Goal: Complete application form: Complete application form

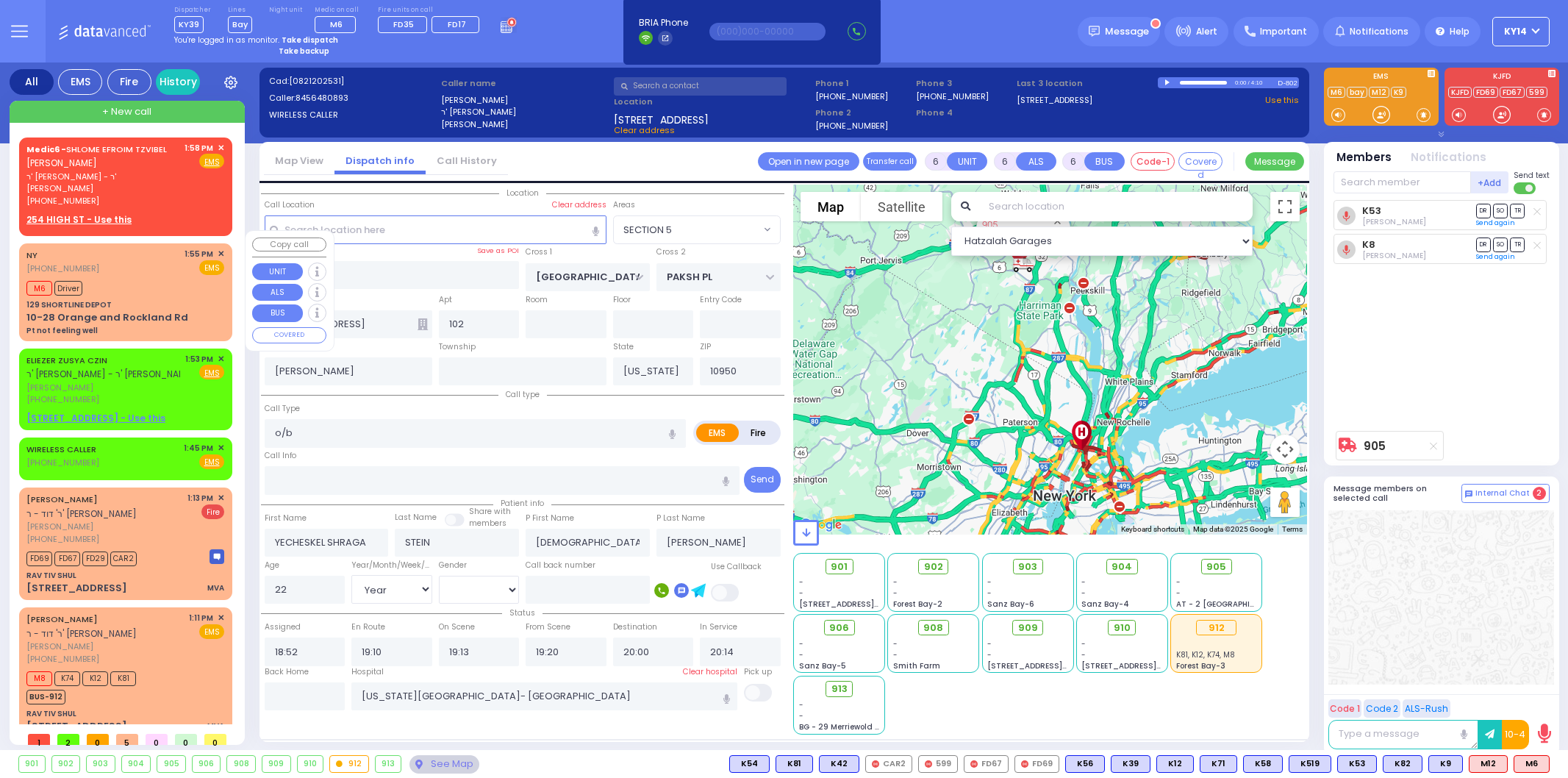
select select "SECTION 5"
select select "Year"
select select "[DEMOGRAPHIC_DATA]"
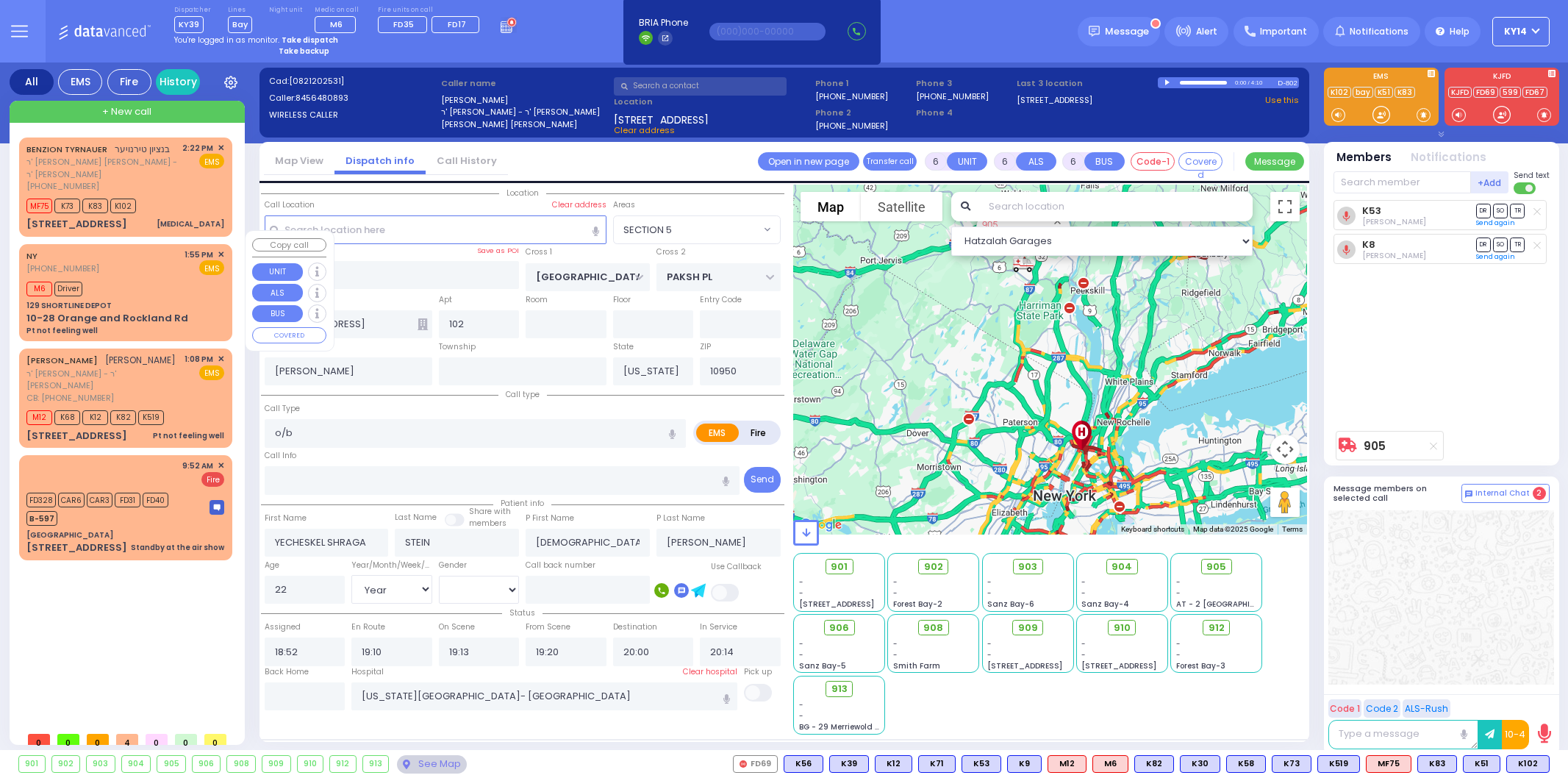
select select "SECTION 5"
select select "Year"
select select "[DEMOGRAPHIC_DATA]"
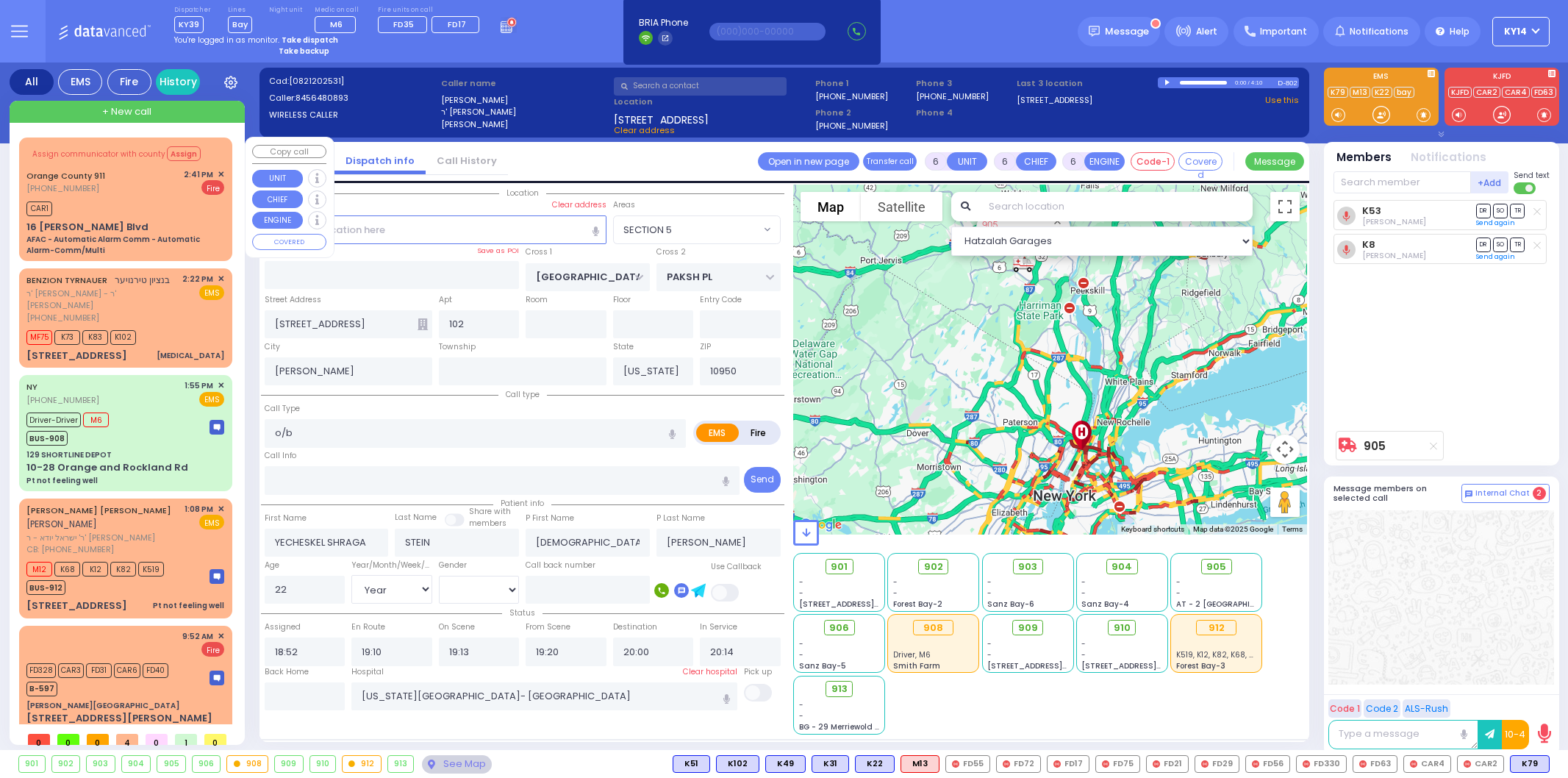
select select "SECTION 5"
select select "Year"
select select "[DEMOGRAPHIC_DATA]"
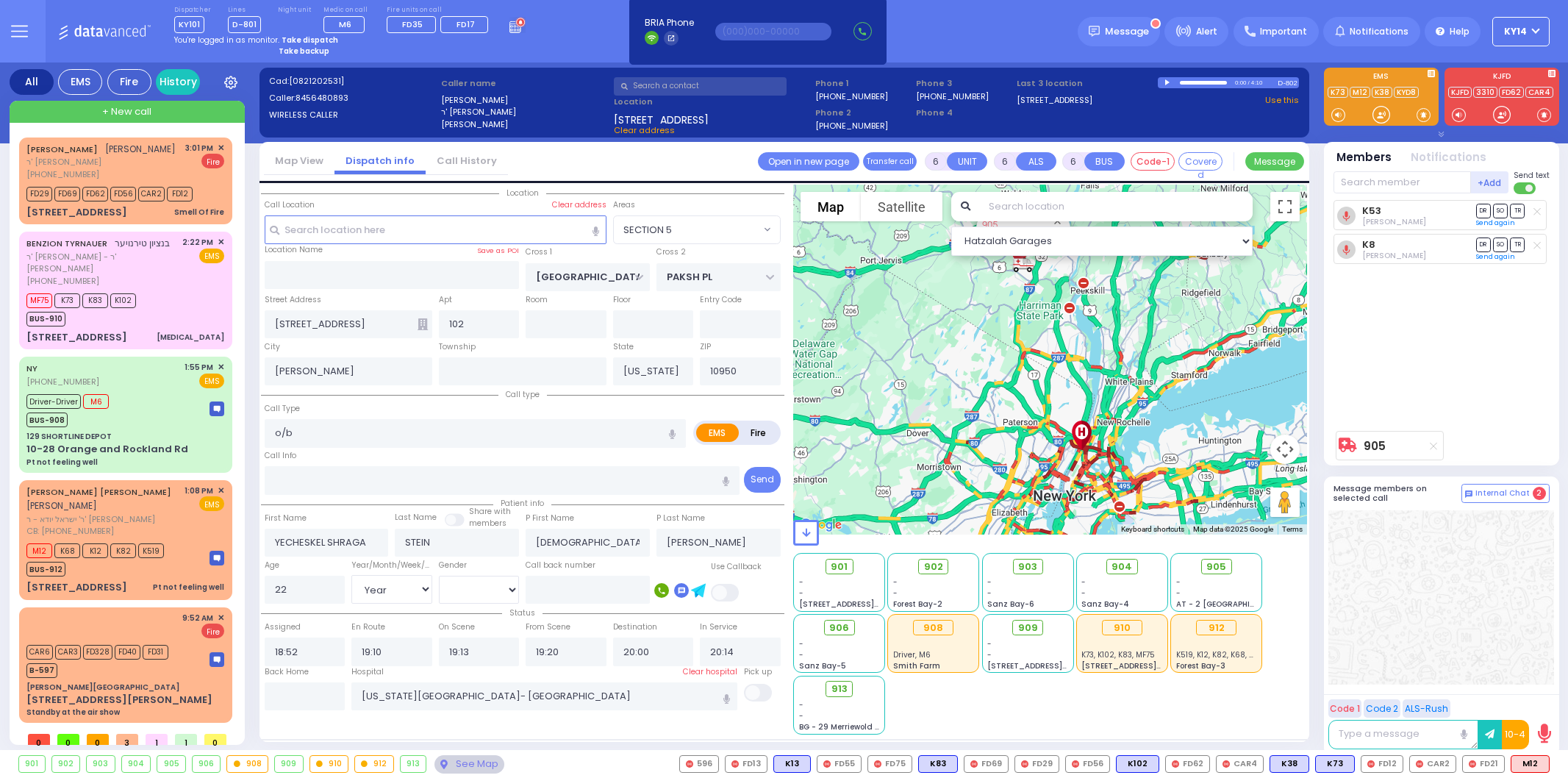
select select "SECTION 5"
select select "Year"
select select "[DEMOGRAPHIC_DATA]"
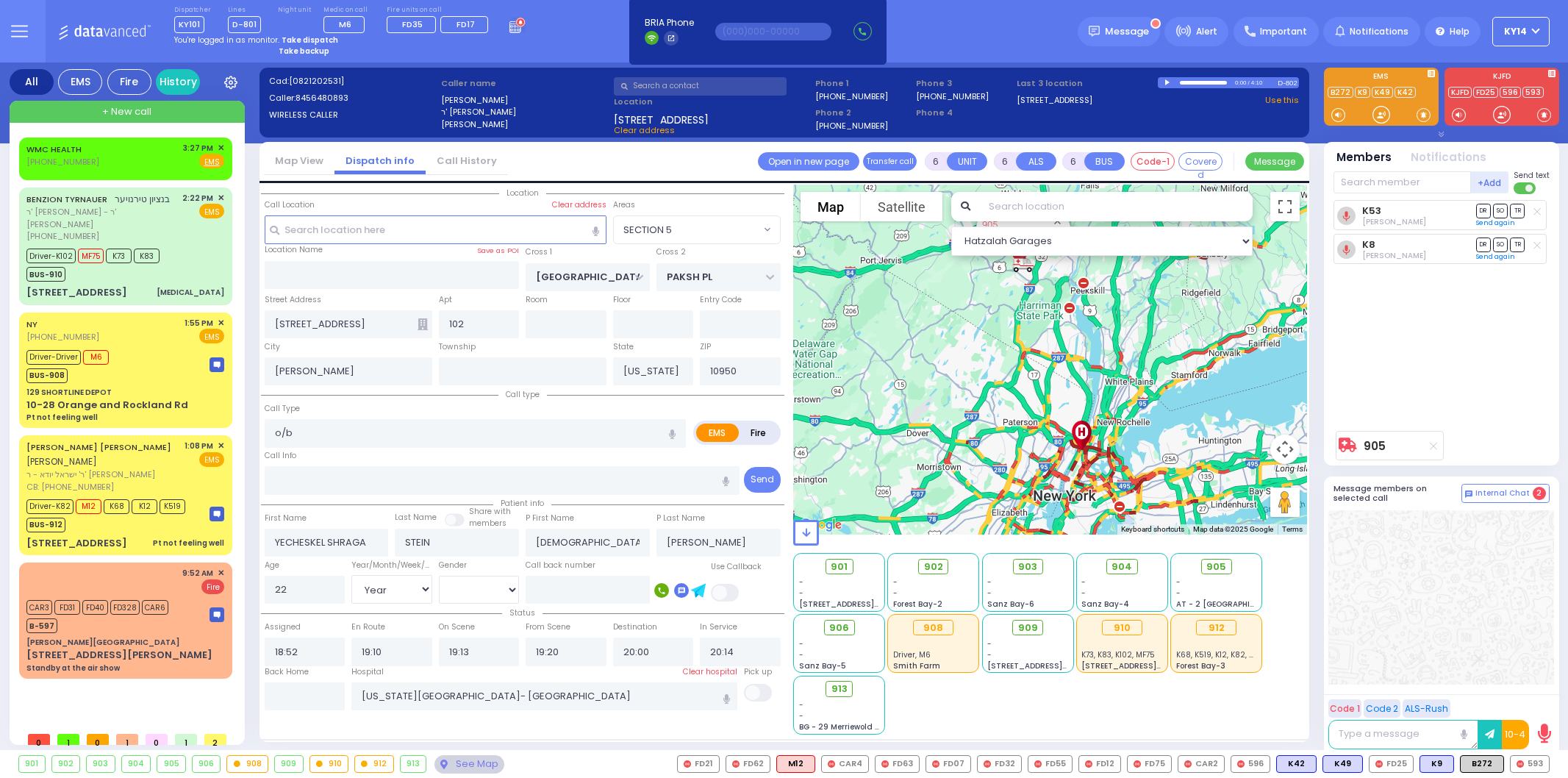
select select "SECTION 5"
select select "Year"
select select "[DEMOGRAPHIC_DATA]"
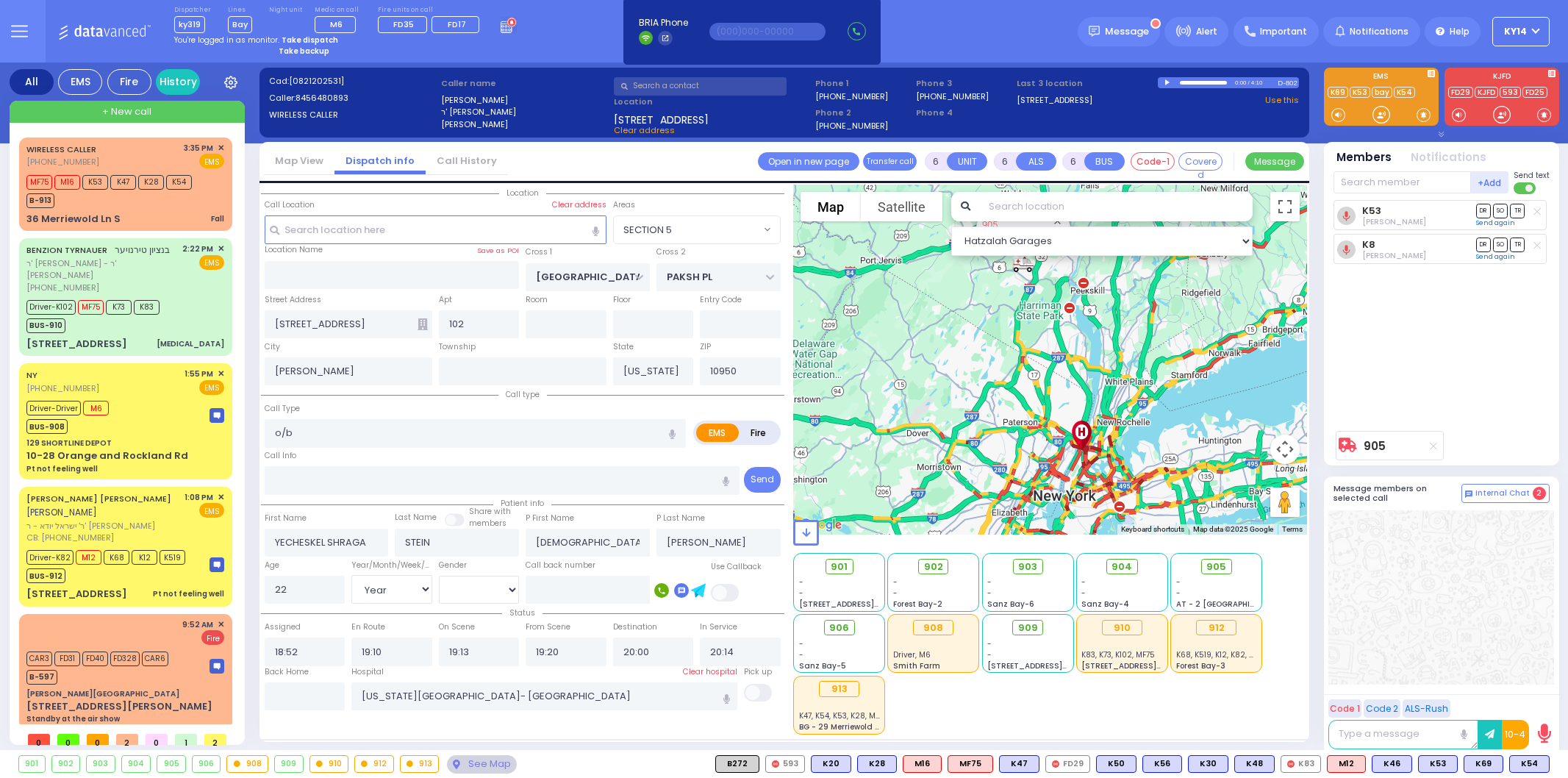
select select "SECTION 5"
select select "Year"
select select "[DEMOGRAPHIC_DATA]"
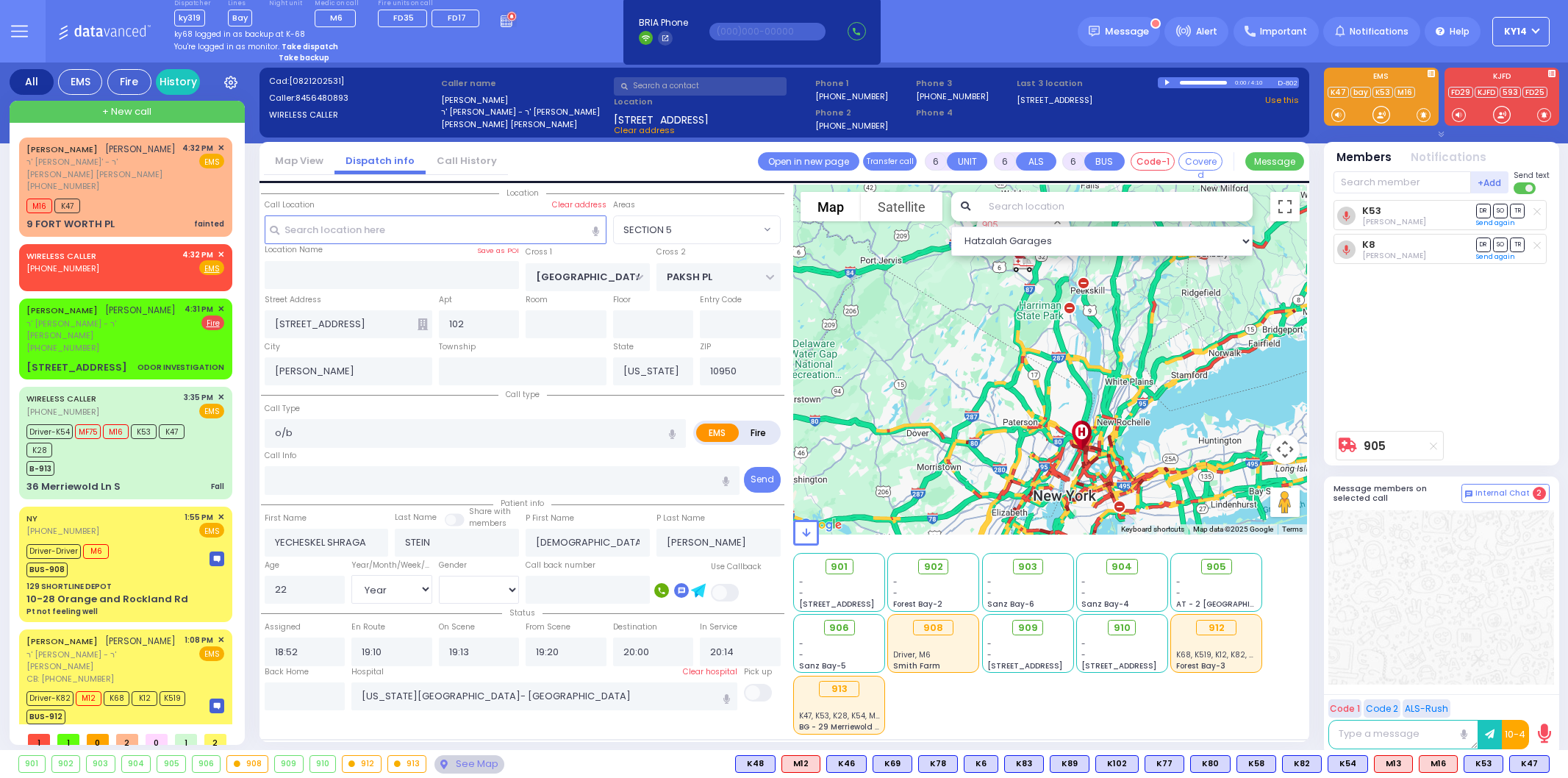
select select "SECTION 5"
select select "Year"
select select "[DEMOGRAPHIC_DATA]"
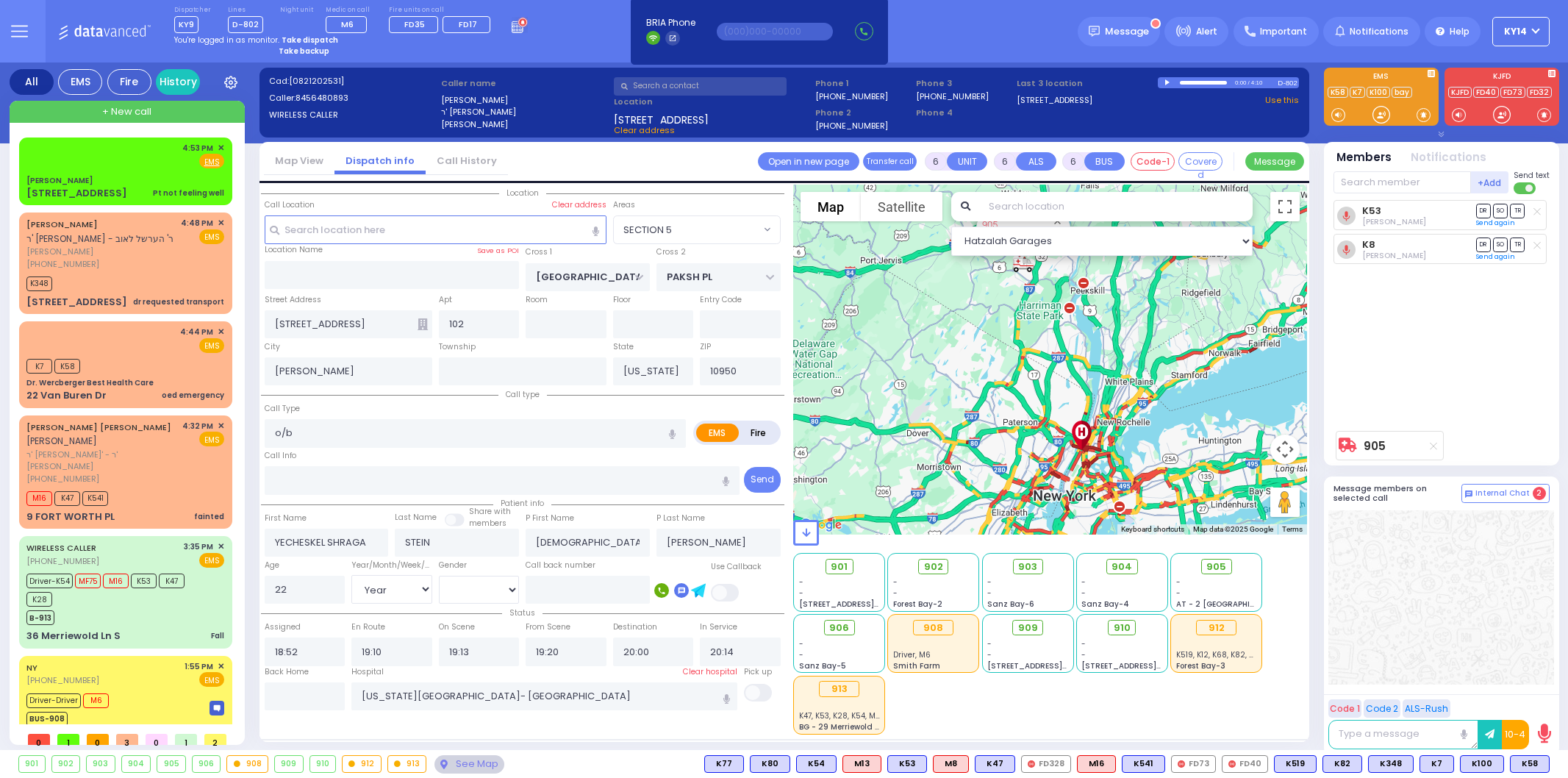
select select "SECTION 5"
select select "Year"
select select "[DEMOGRAPHIC_DATA]"
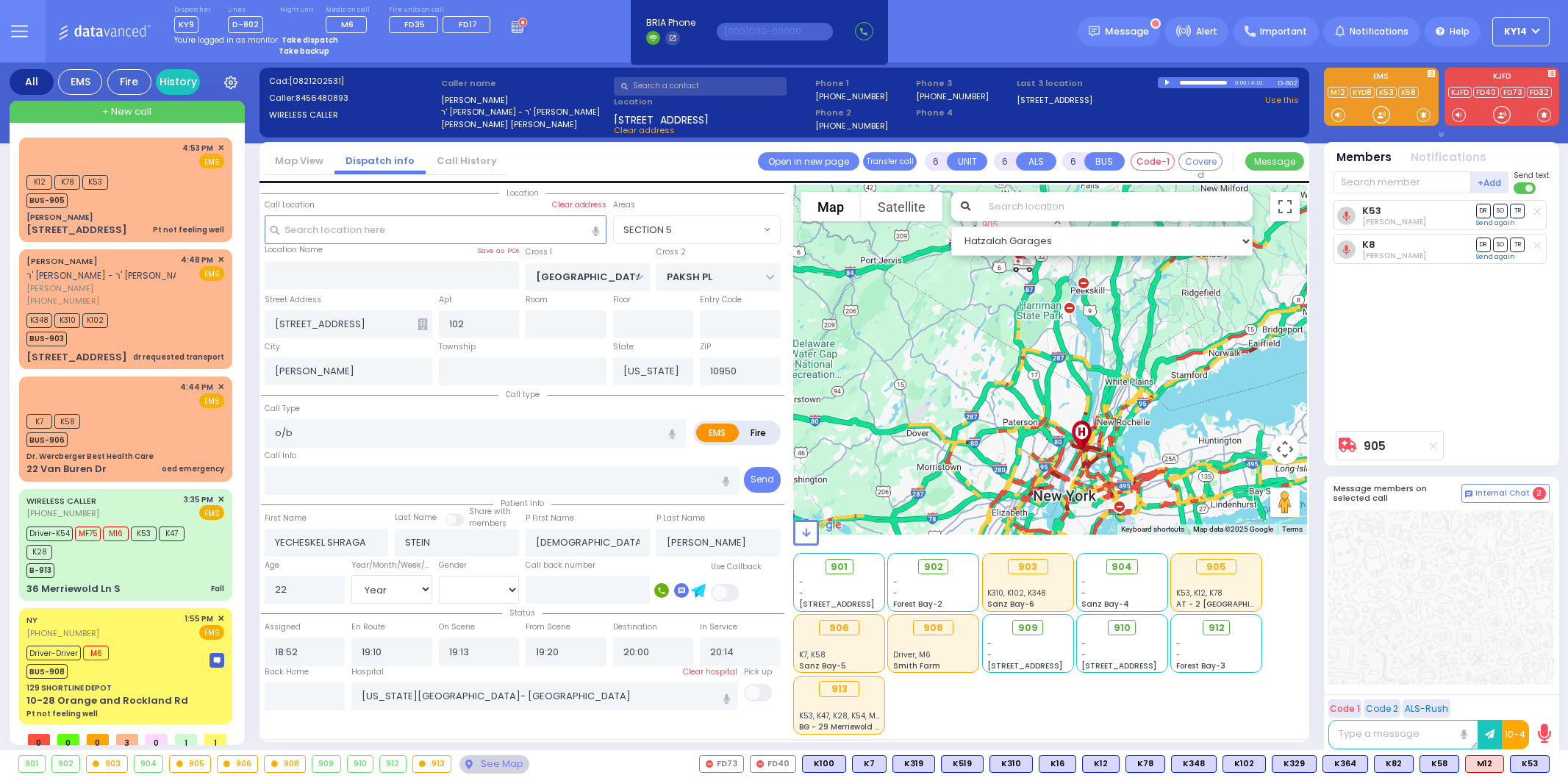
select select "SECTION 5"
select select "Year"
select select "[DEMOGRAPHIC_DATA]"
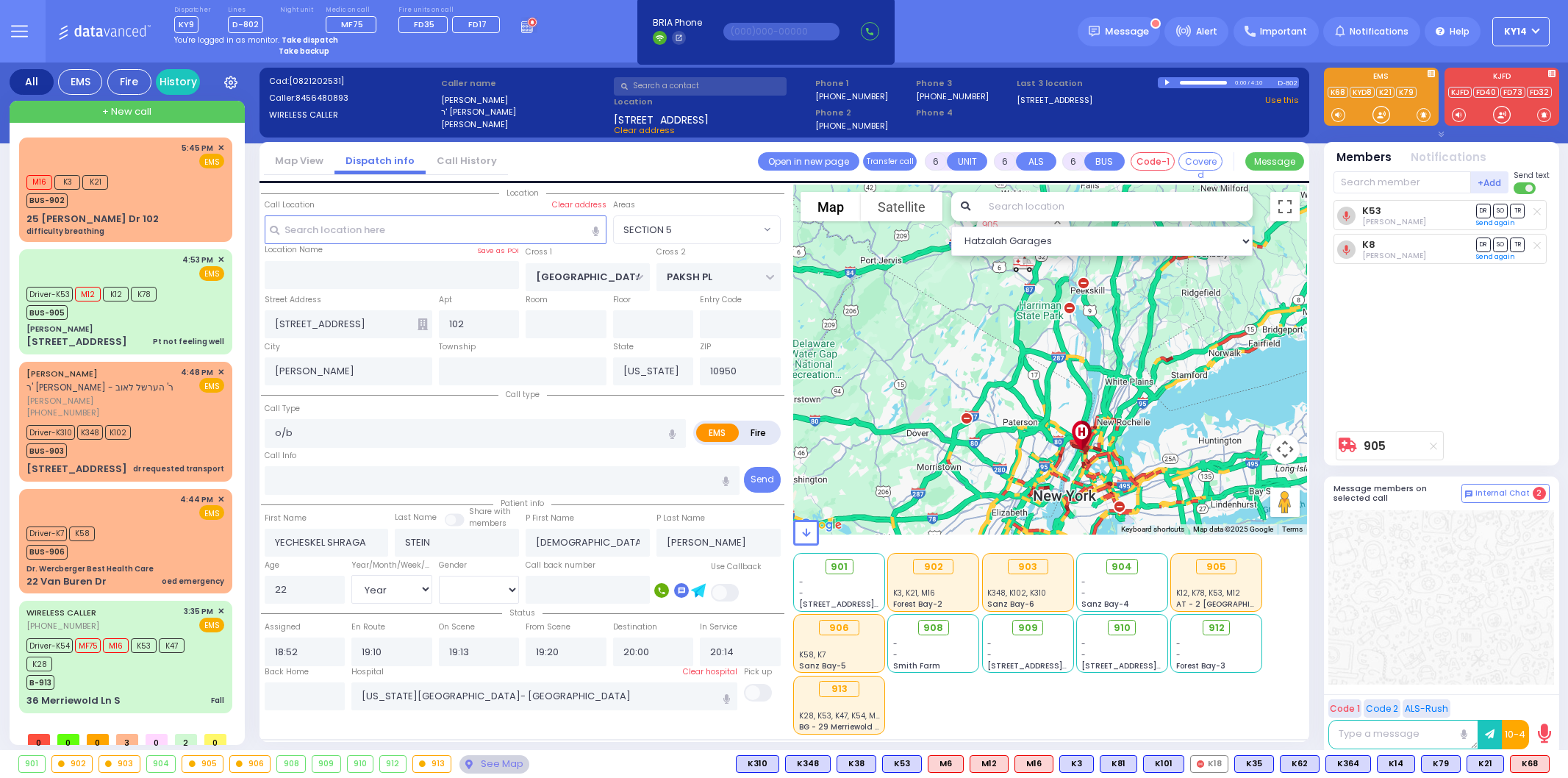
select select "SECTION 5"
select select "Year"
select select "[DEMOGRAPHIC_DATA]"
